Goal: Task Accomplishment & Management: Manage account settings

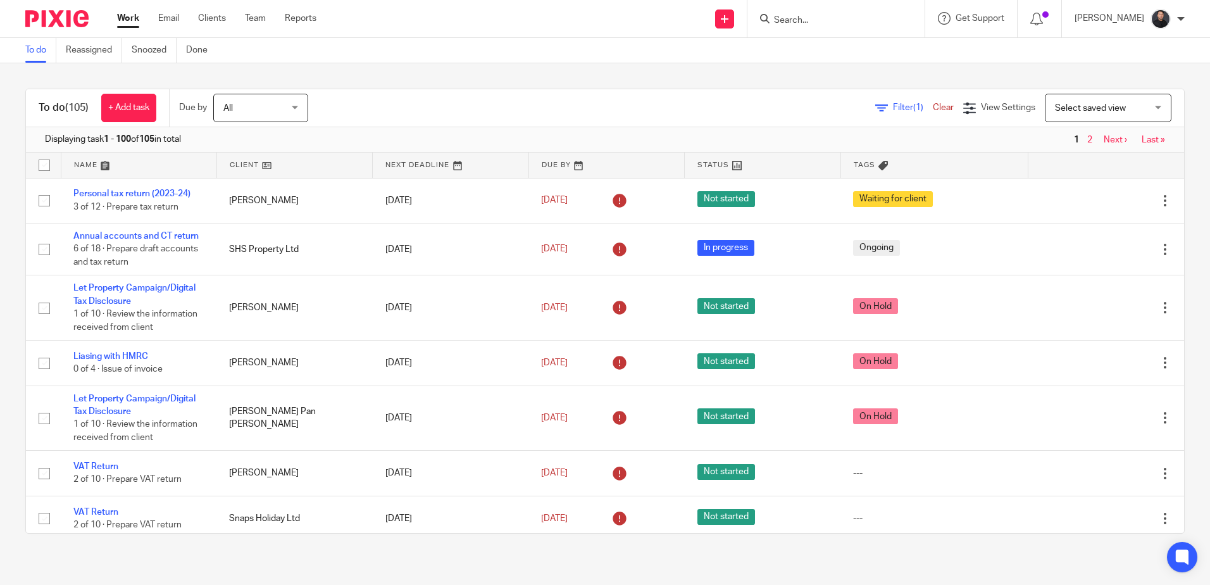
click at [829, 22] on input "Search" at bounding box center [830, 20] width 114 height 11
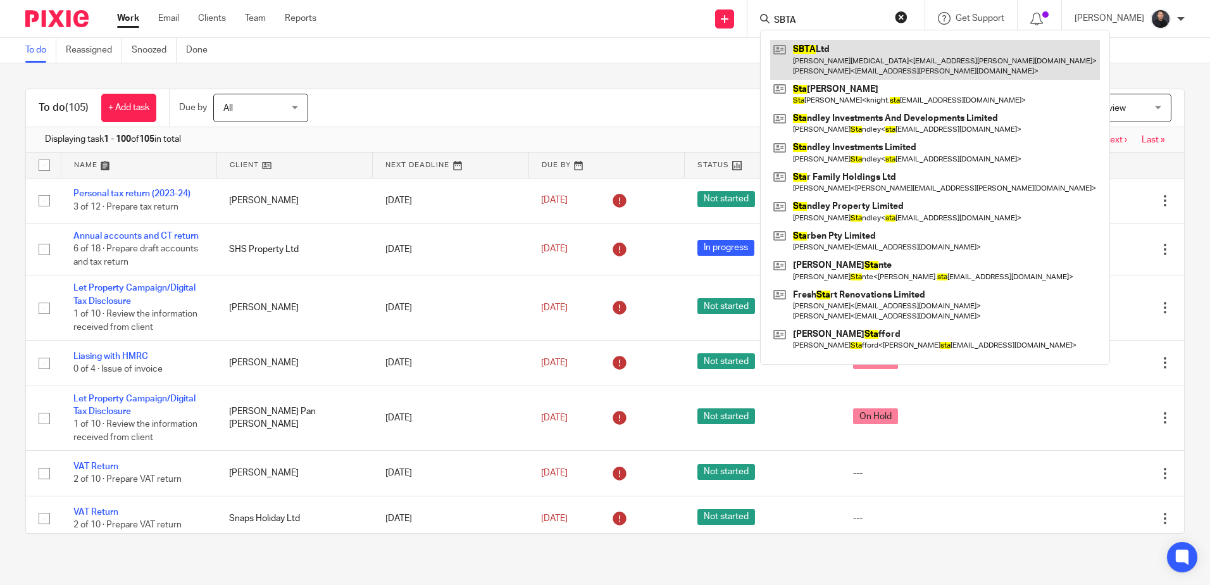
type input "SBTA"
click at [878, 61] on link at bounding box center [935, 59] width 330 height 39
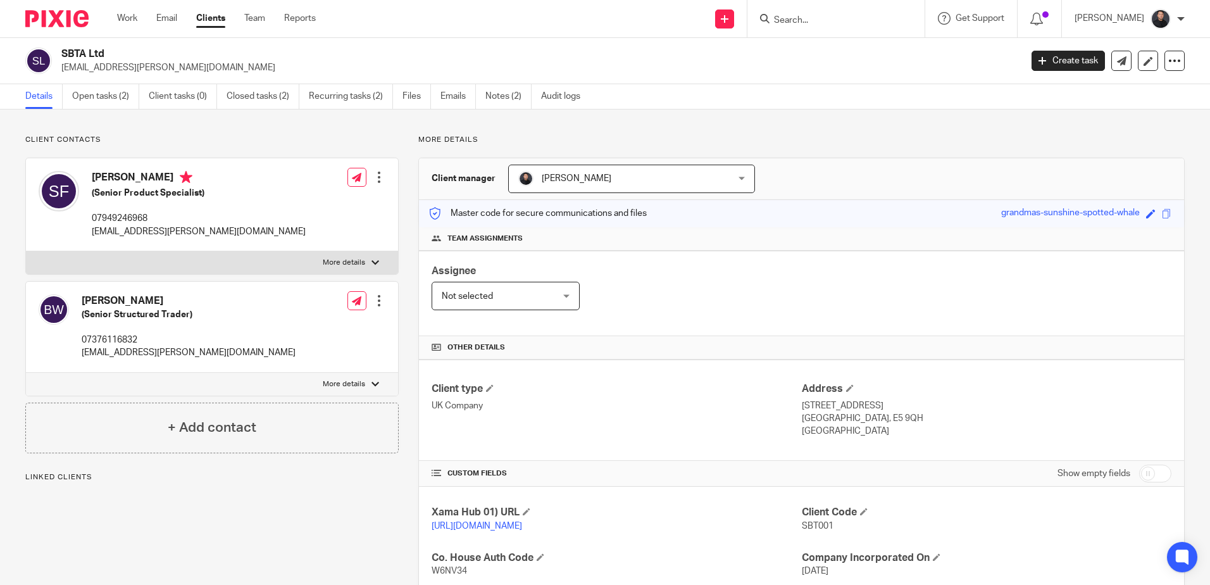
scroll to position [187, 0]
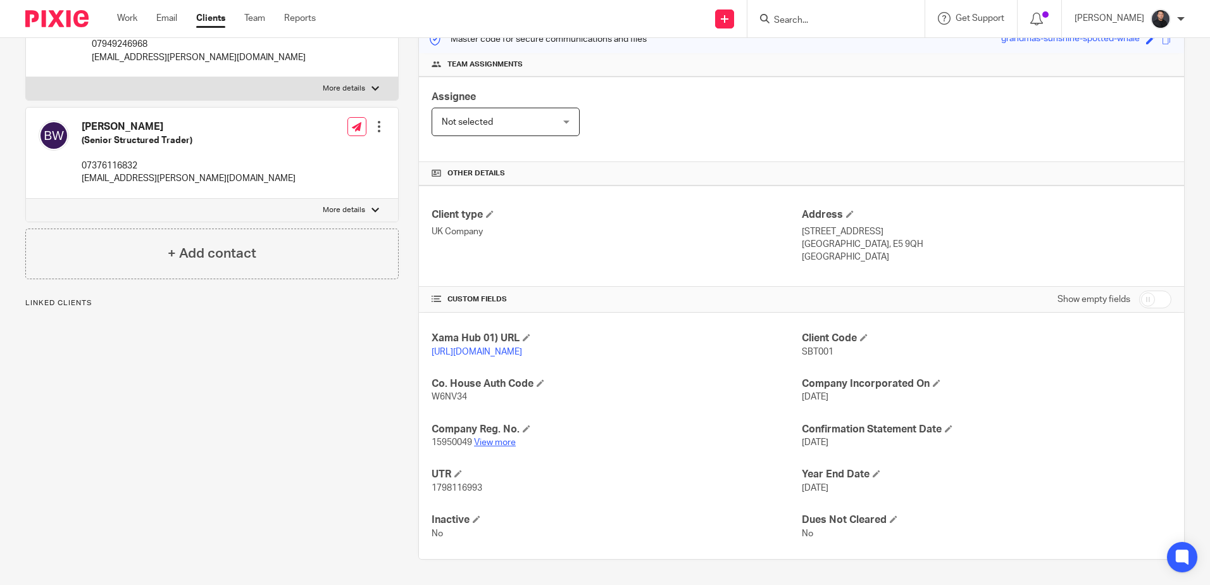
click at [483, 440] on link "View more" at bounding box center [495, 442] width 42 height 9
click at [829, 16] on input "Search" at bounding box center [830, 20] width 114 height 11
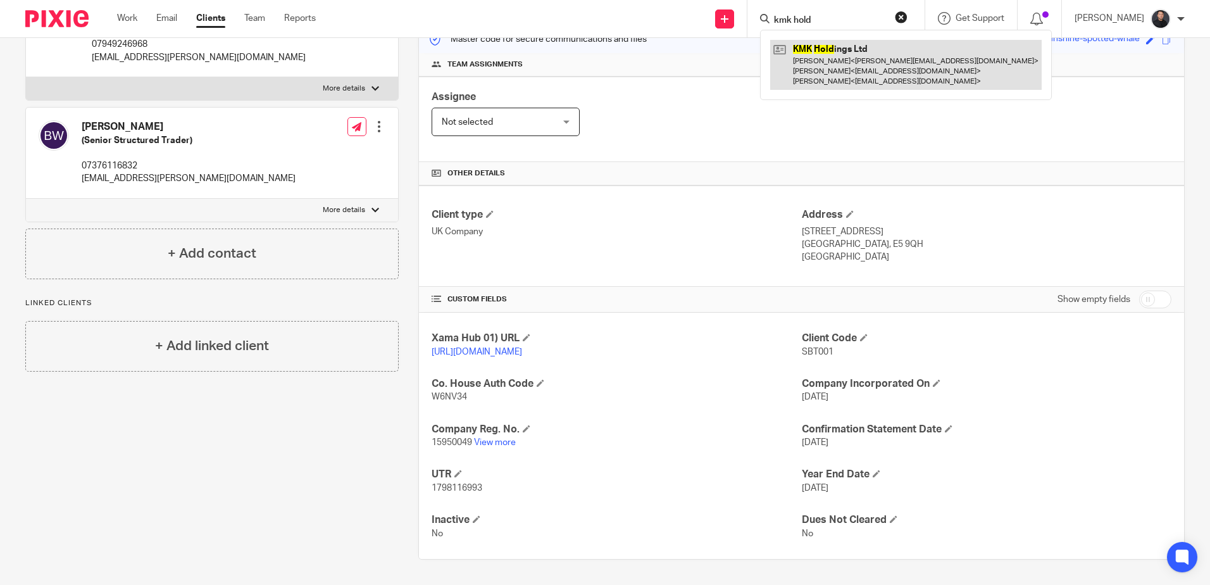
type input "kmk hold"
click at [863, 58] on link at bounding box center [905, 65] width 271 height 50
click at [829, 58] on link at bounding box center [905, 65] width 271 height 50
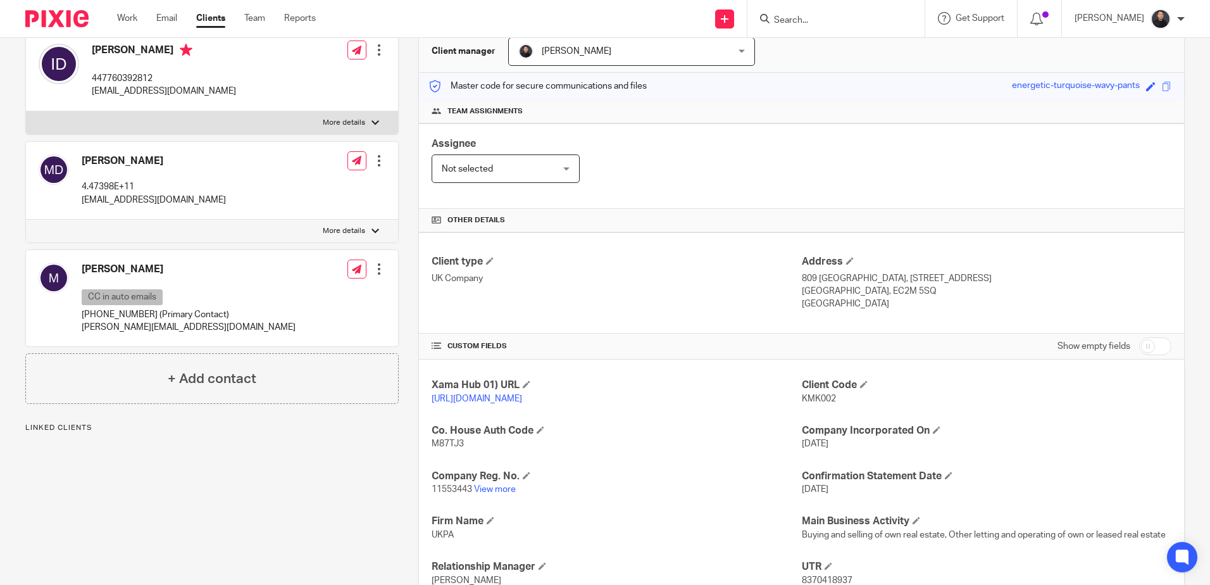
scroll to position [278, 0]
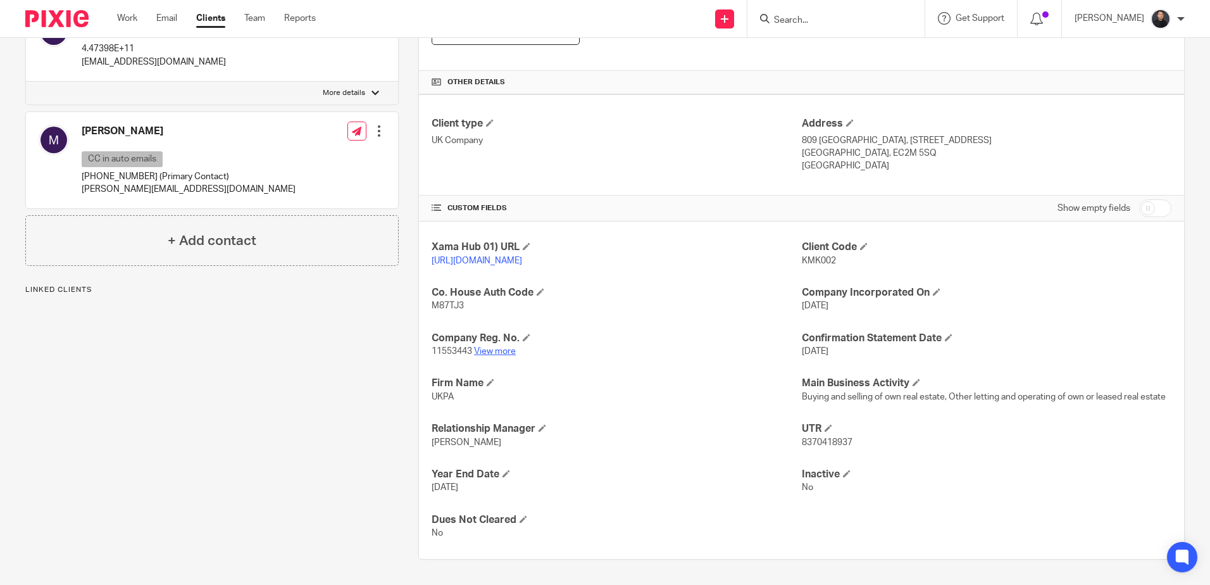
click at [502, 348] on link "View more" at bounding box center [495, 351] width 42 height 9
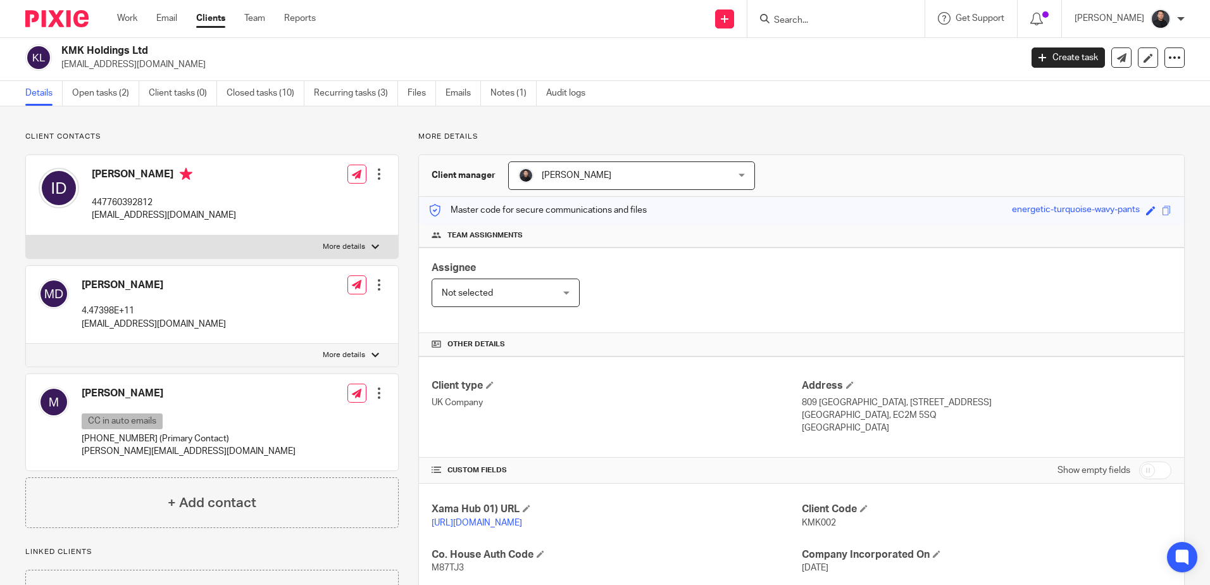
scroll to position [0, 0]
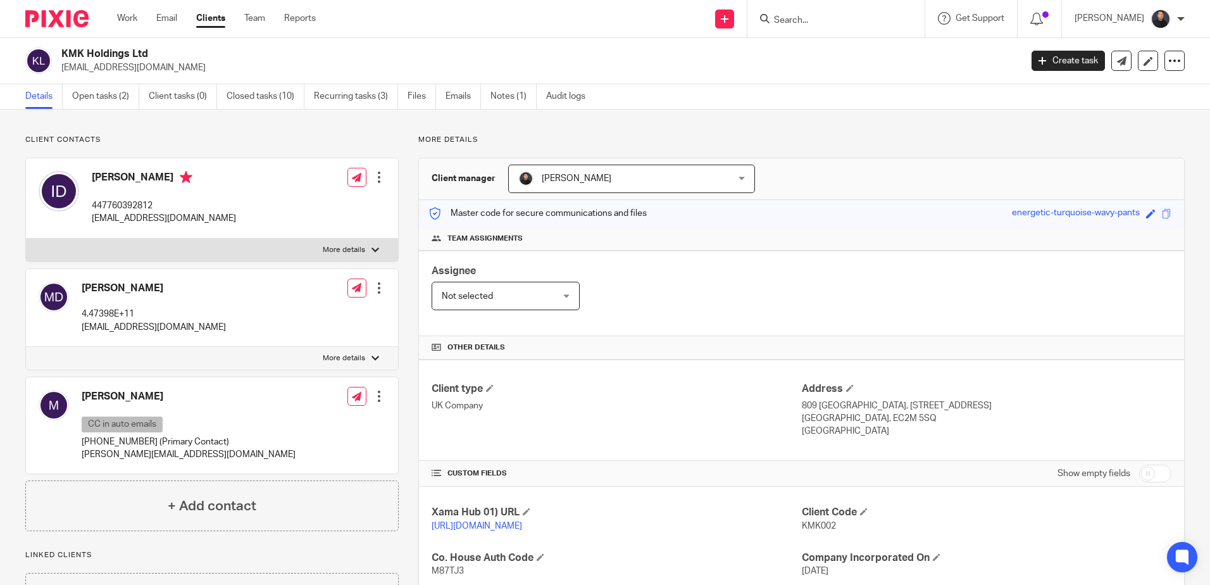
click at [846, 24] on input "Search" at bounding box center [830, 20] width 114 height 11
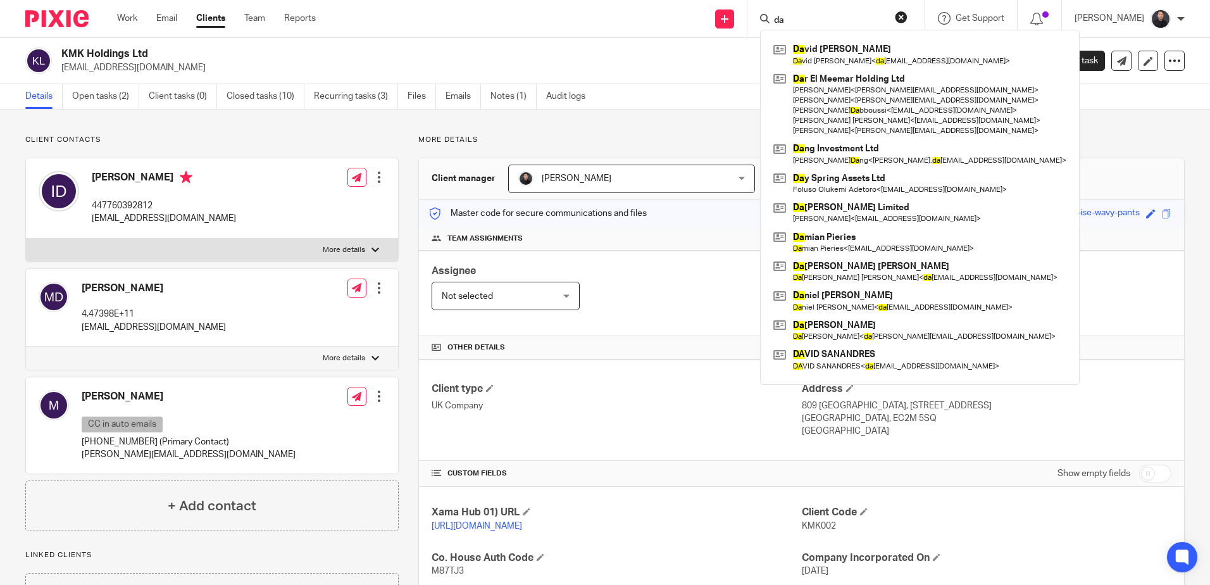
type input "d"
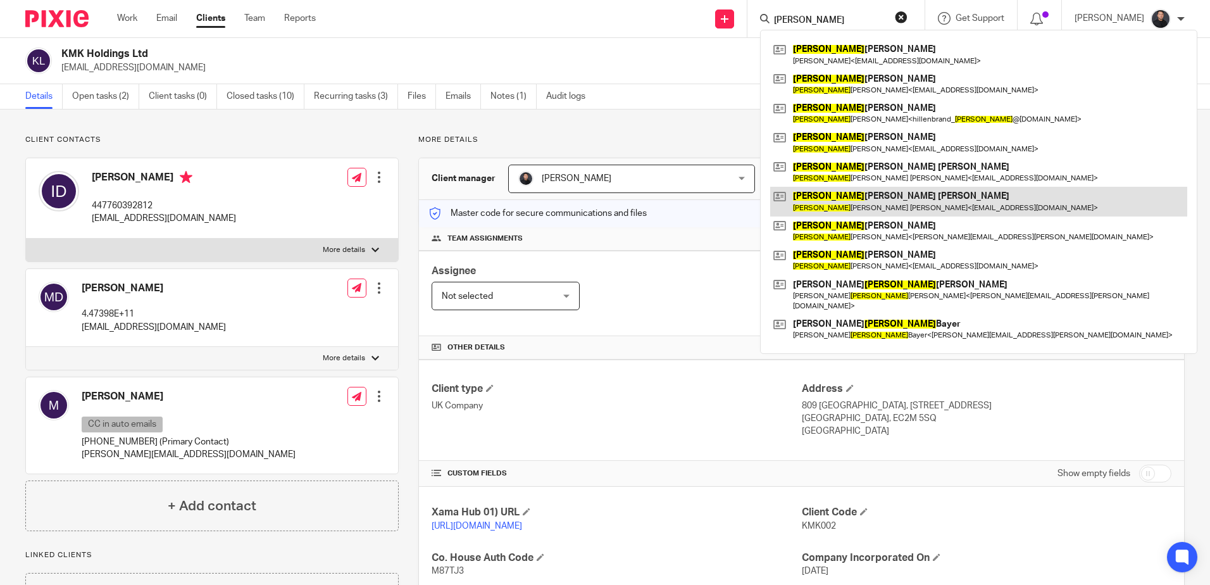
type input "thomas"
click at [862, 192] on link at bounding box center [978, 201] width 417 height 29
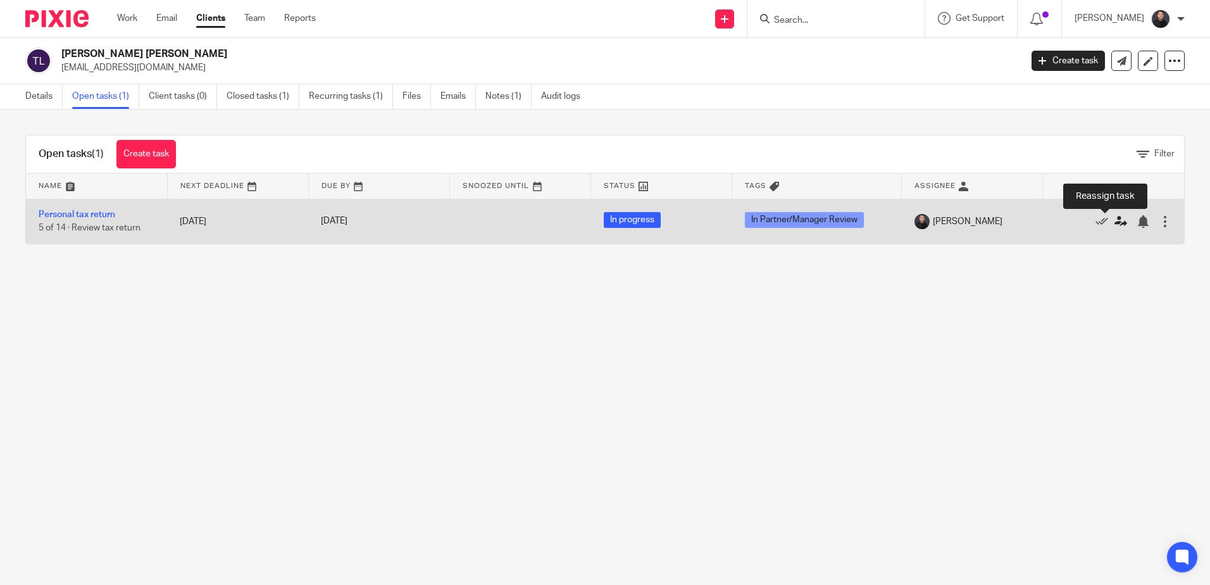
click at [1114, 219] on icon at bounding box center [1120, 221] width 13 height 13
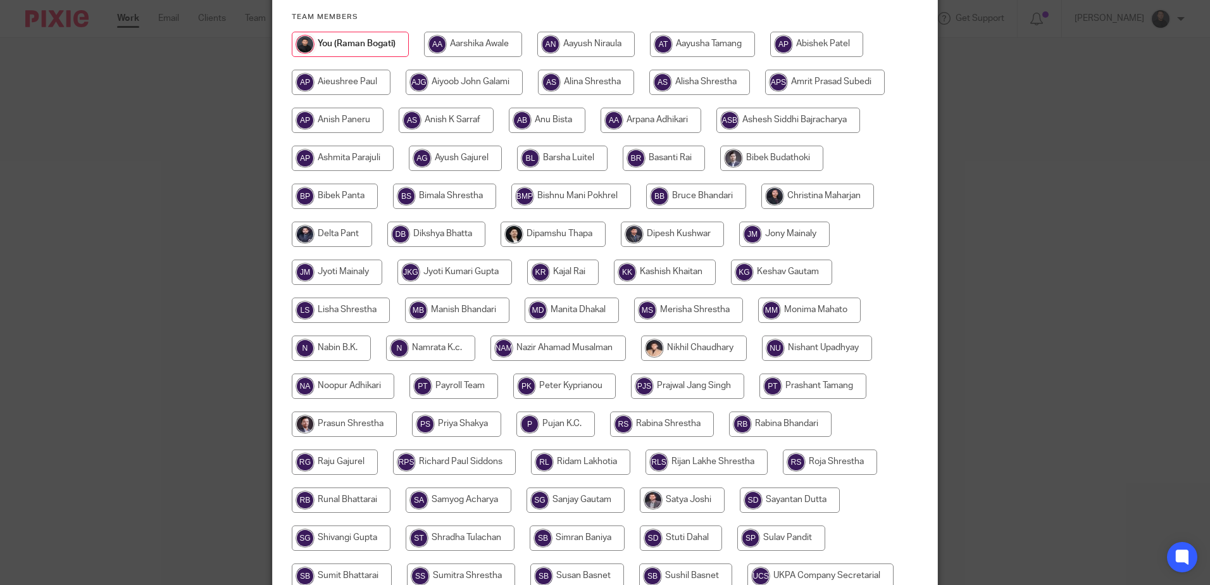
scroll to position [104, 0]
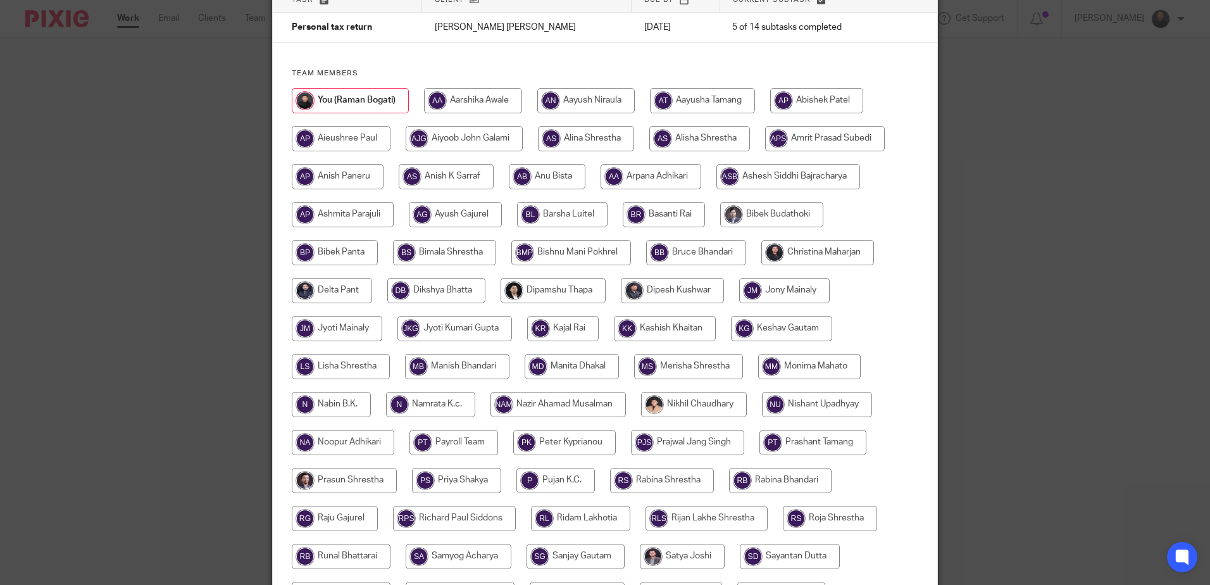
click at [459, 93] on input "radio" at bounding box center [473, 100] width 98 height 25
radio input "true"
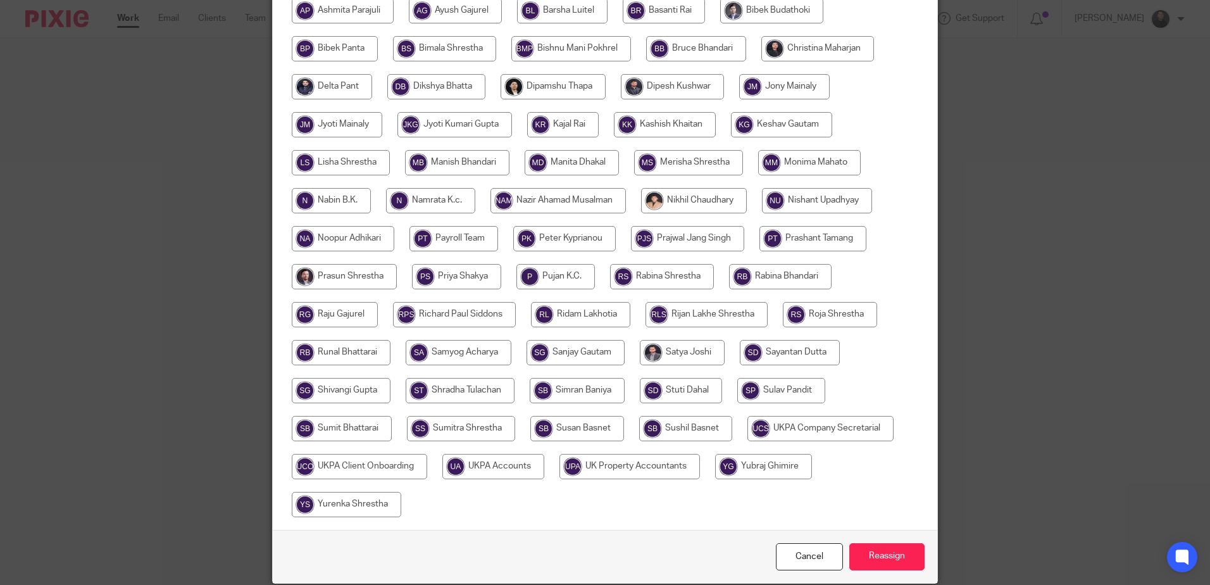
scroll to position [357, 0]
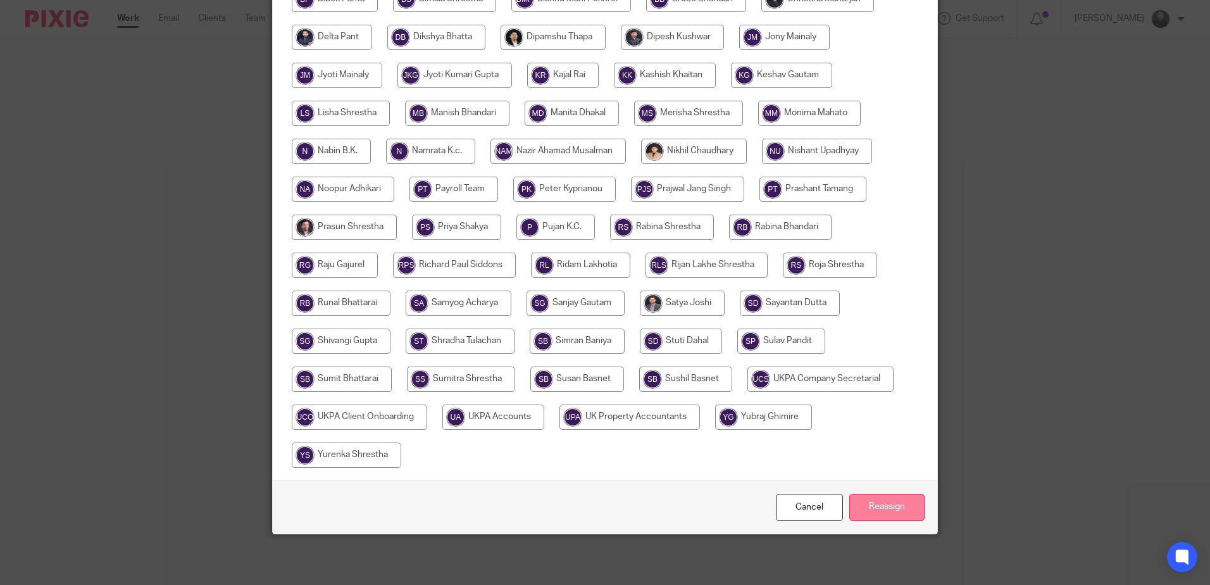
click at [879, 513] on input "Reassign" at bounding box center [886, 506] width 75 height 27
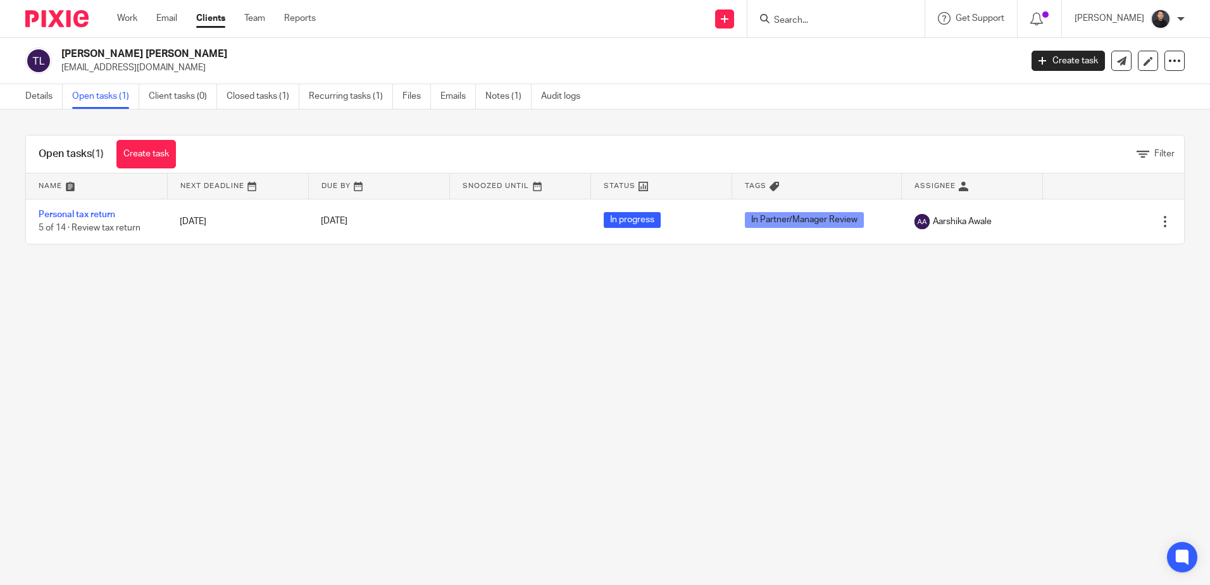
click at [808, 13] on form at bounding box center [840, 19] width 135 height 16
click at [848, 21] on input "Search" at bounding box center [830, 20] width 114 height 11
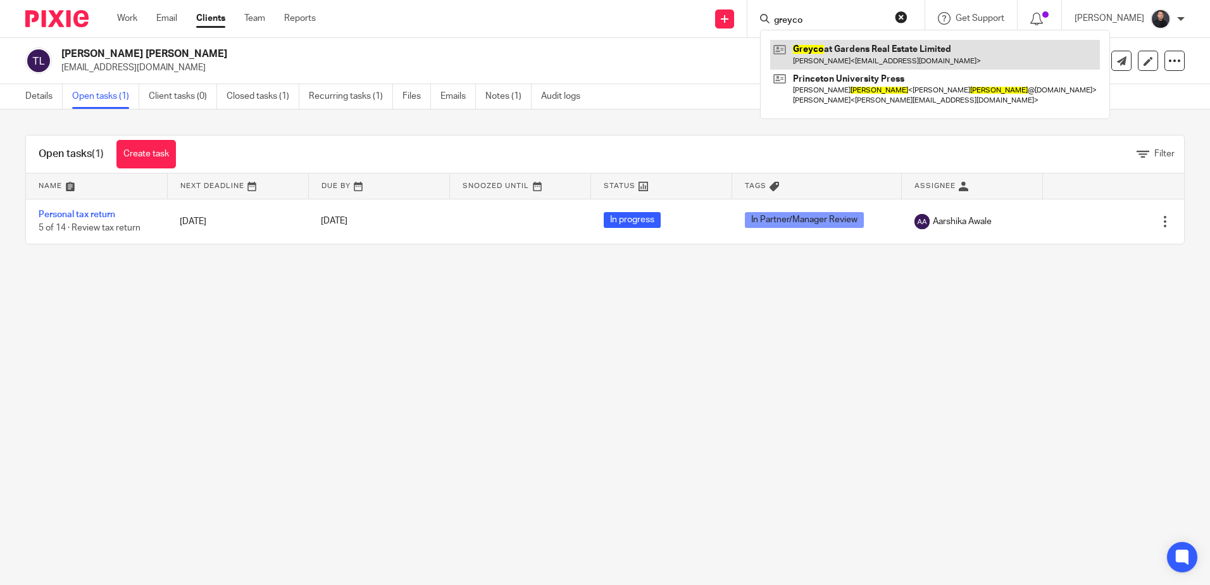
type input "greyco"
click at [865, 56] on link at bounding box center [935, 54] width 330 height 29
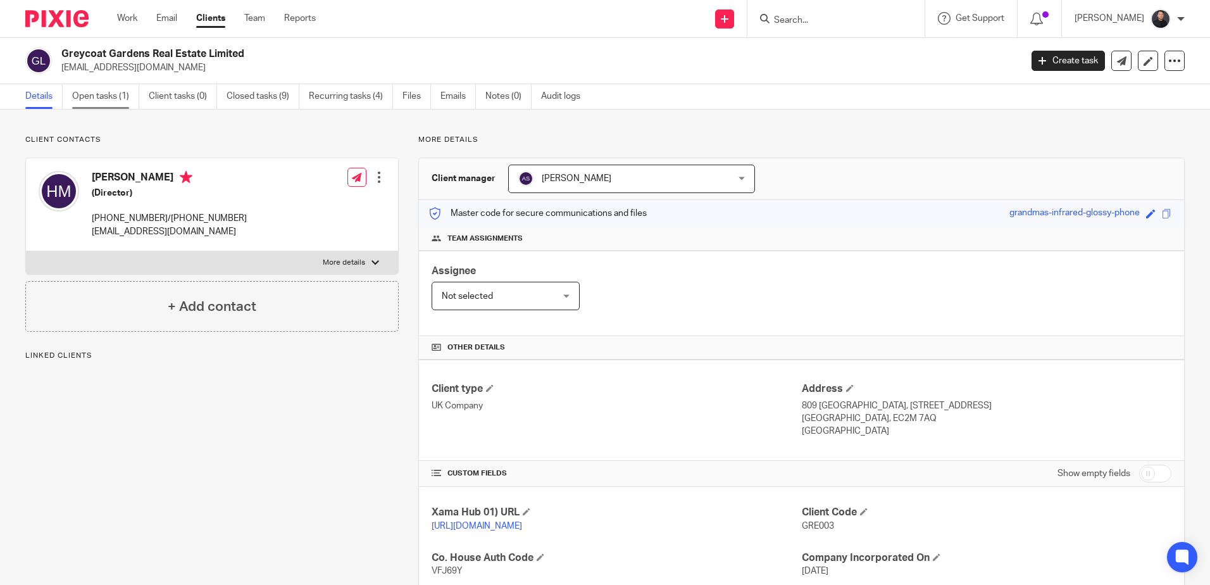
drag, startPoint x: 0, startPoint y: 0, endPoint x: 116, endPoint y: 95, distance: 149.7
click at [116, 95] on link "Open tasks (1)" at bounding box center [105, 96] width 67 height 25
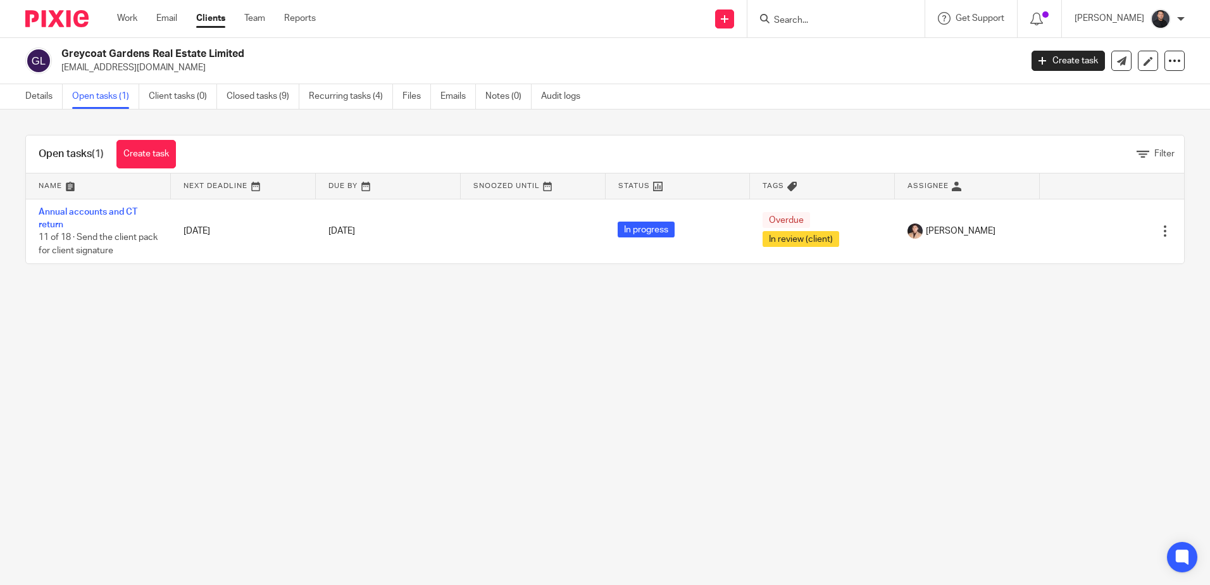
click at [823, 22] on input "Search" at bounding box center [830, 20] width 114 height 11
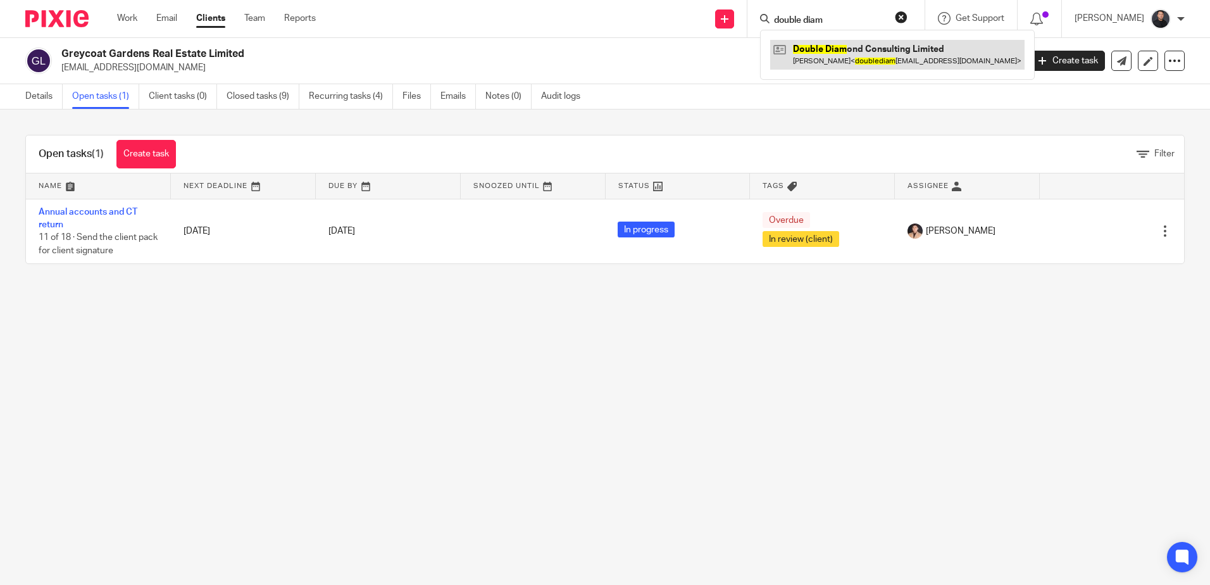
click at [896, 51] on link at bounding box center [897, 54] width 254 height 29
click at [875, 15] on input "double diam" at bounding box center [830, 20] width 114 height 11
drag, startPoint x: 875, startPoint y: 15, endPoint x: 817, endPoint y: 14, distance: 58.2
click at [817, 14] on form "double diam" at bounding box center [840, 19] width 135 height 16
type input "d"
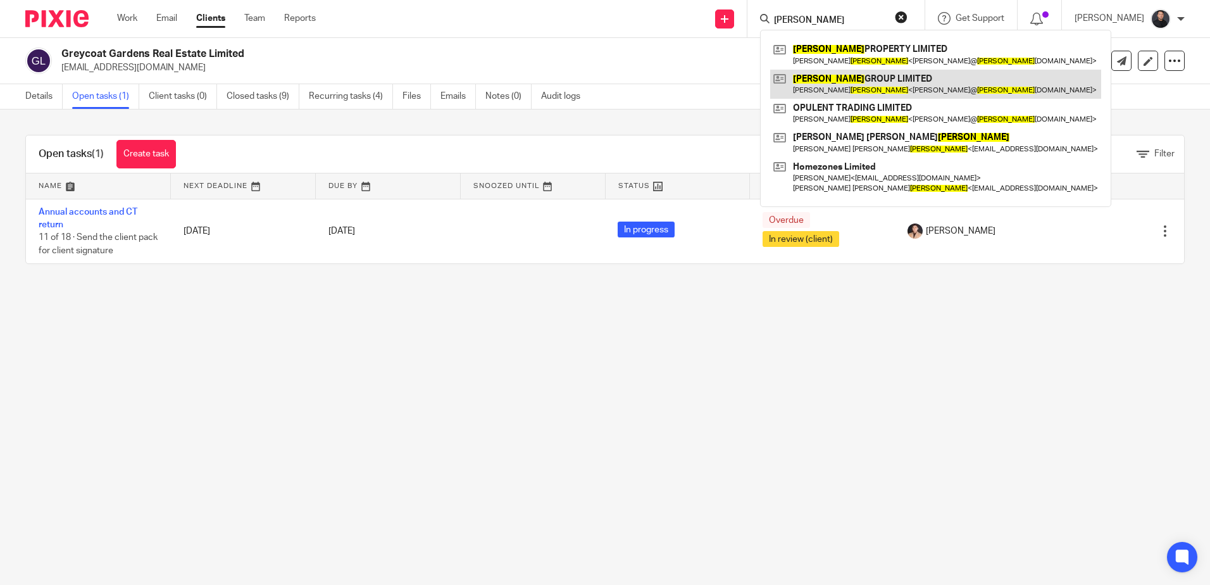
type input "mcmullan"
click at [882, 78] on link at bounding box center [935, 84] width 331 height 29
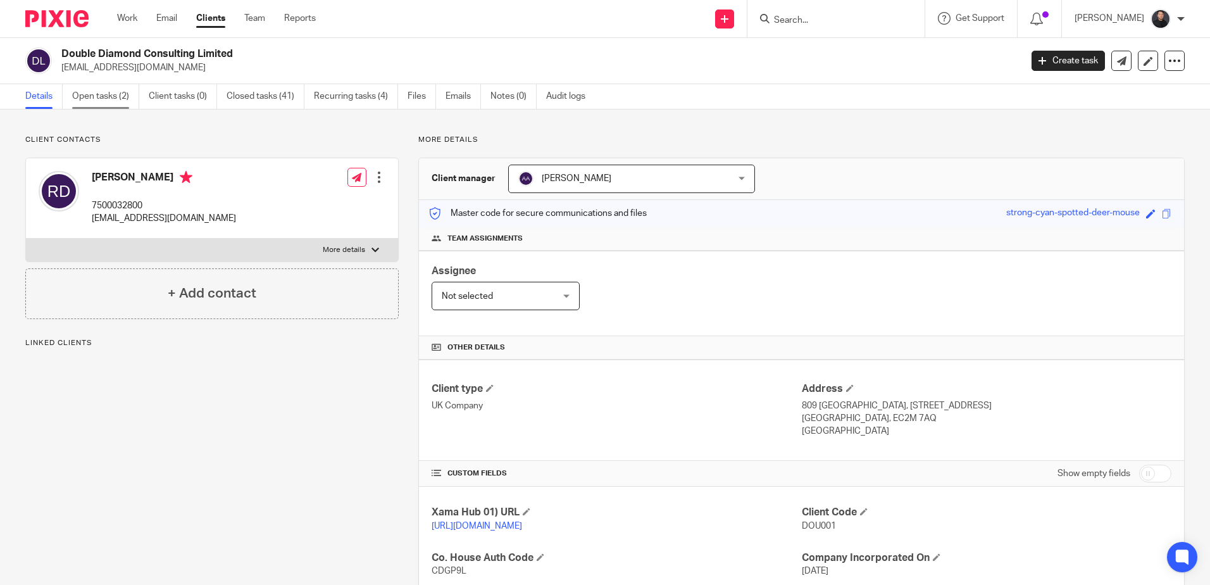
click at [104, 101] on link "Open tasks (2)" at bounding box center [105, 96] width 67 height 25
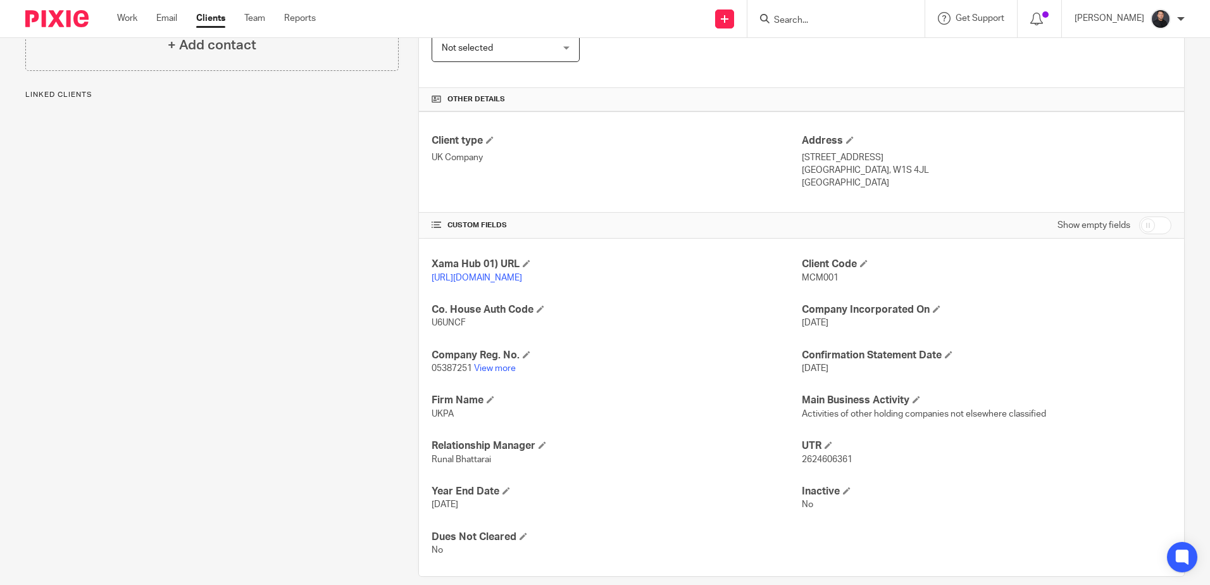
scroll to position [253, 0]
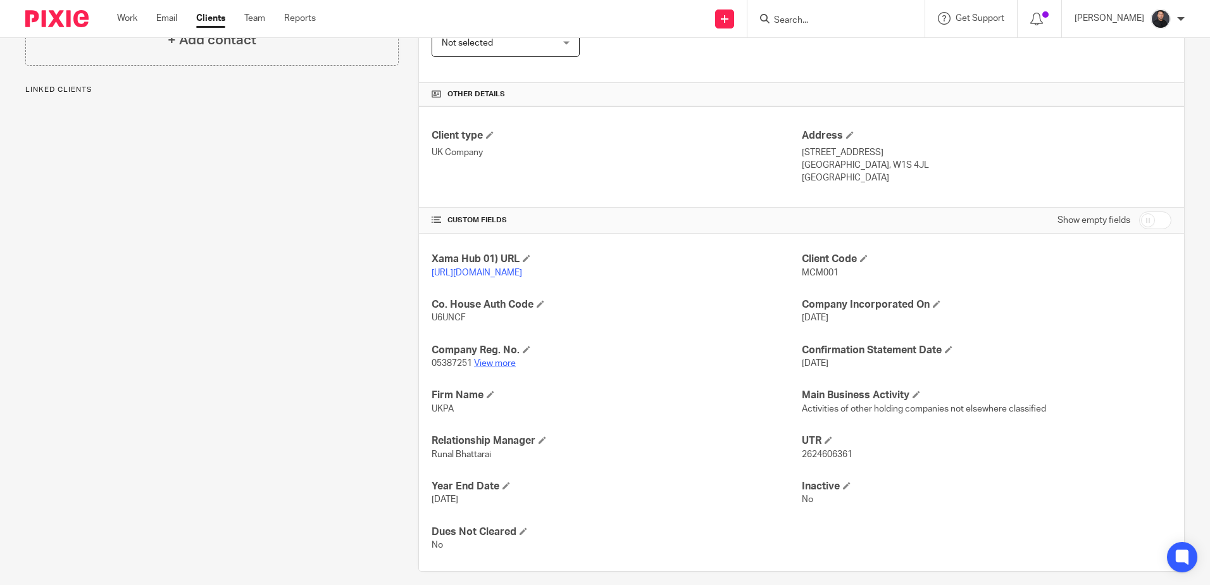
click at [509, 368] on link "View more" at bounding box center [495, 363] width 42 height 9
